Goal: Find contact information: Obtain details needed to contact an individual or organization

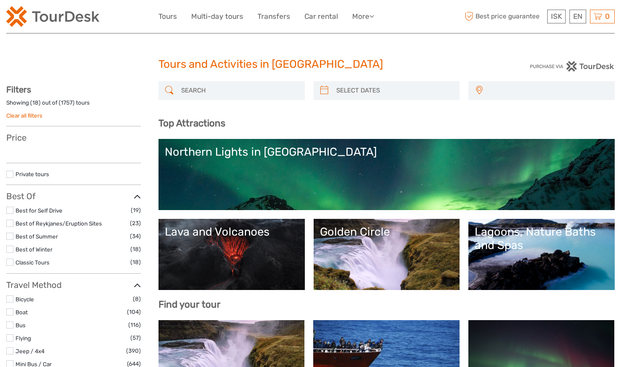
select select
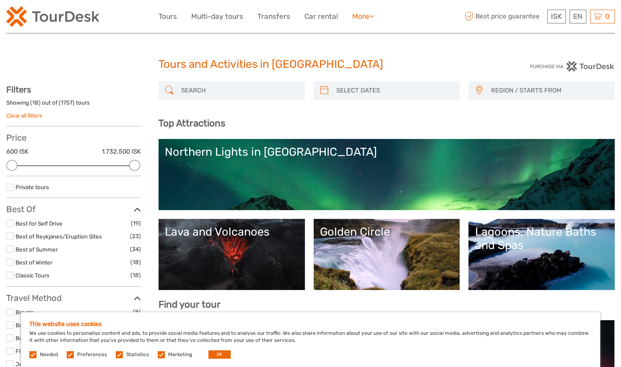
click at [373, 13] on icon at bounding box center [371, 16] width 5 height 7
click at [397, 30] on div "ISK ISK € $ £ EN English Español Deutsch Tours Multi-day tours Transfers Car re…" at bounding box center [310, 16] width 608 height 33
click at [384, 33] on header "ISK ISK € $ £ EN English Español Deutsch Tours Multi-day tours Transfers Car re…" at bounding box center [310, 17] width 608 height 34
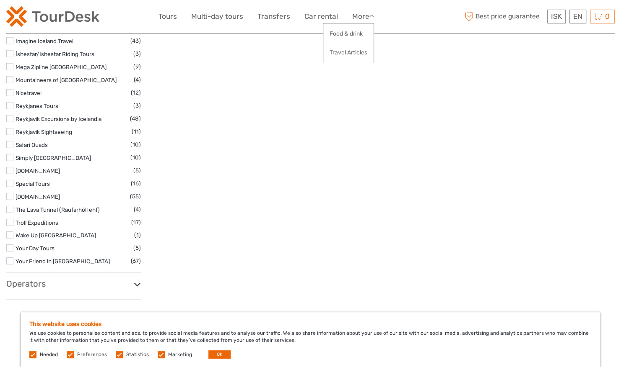
scroll to position [1468, 0]
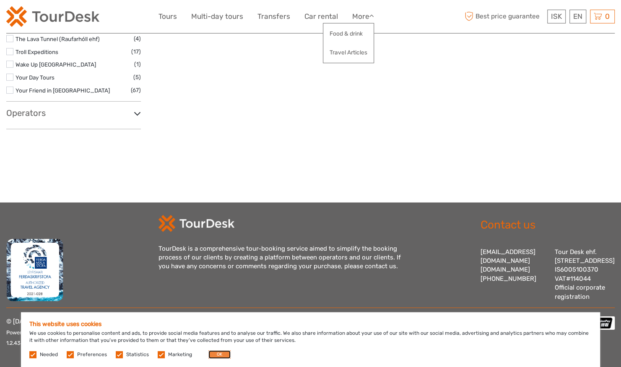
click at [215, 353] on button "OK" at bounding box center [219, 355] width 22 height 8
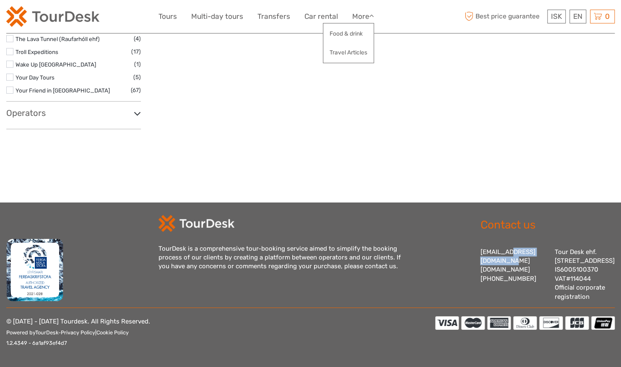
drag, startPoint x: 480, startPoint y: 244, endPoint x: 530, endPoint y: 245, distance: 49.4
click at [530, 248] on div "[EMAIL_ADDRESS][DOMAIN_NAME] [DOMAIN_NAME] [PHONE_NUMBER] Tour Desk ehf. [STREE…" at bounding box center [547, 275] width 134 height 54
copy div "[EMAIL_ADDRESS][DOMAIN_NAME]"
